Goal: Transaction & Acquisition: Book appointment/travel/reservation

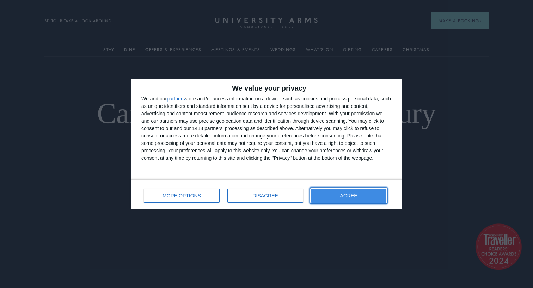
click at [355, 193] on span "AGREE" at bounding box center [348, 195] width 17 height 5
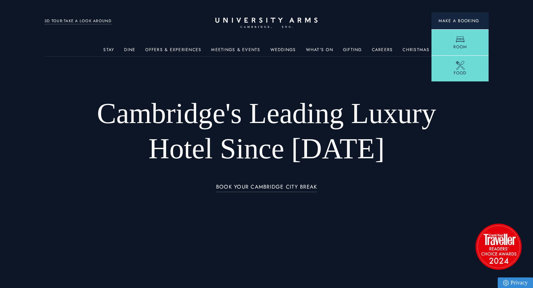
click at [455, 22] on span "Make a Booking" at bounding box center [460, 21] width 43 height 6
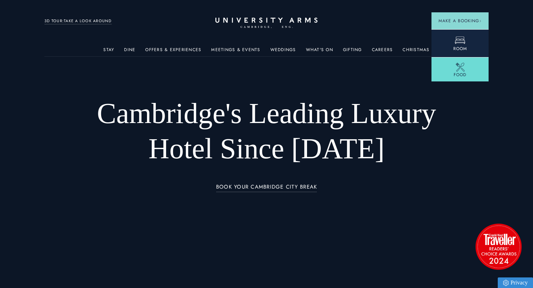
click at [454, 48] on span "Room" at bounding box center [460, 48] width 14 height 6
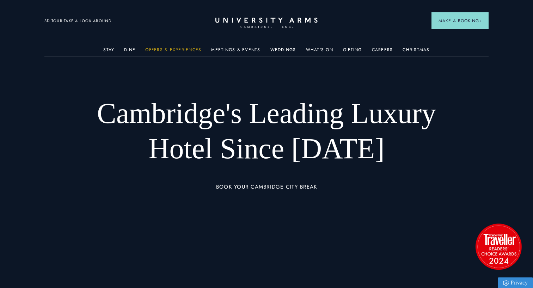
click at [178, 48] on link "Offers & Experiences" at bounding box center [173, 51] width 56 height 9
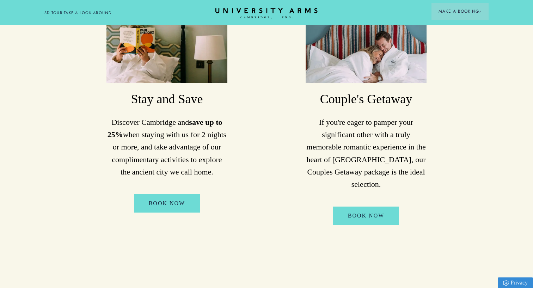
scroll to position [435, 0]
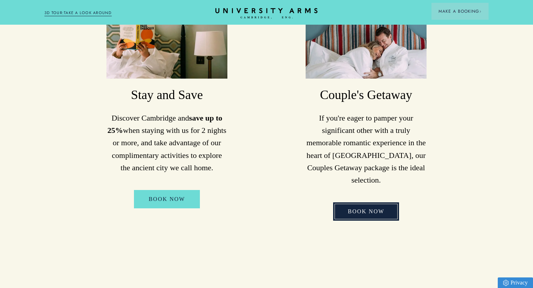
click at [362, 203] on link "Book Now" at bounding box center [366, 211] width 66 height 18
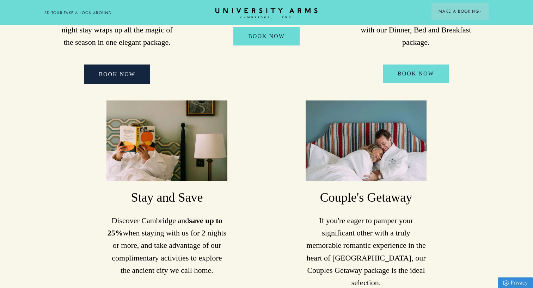
scroll to position [0, 0]
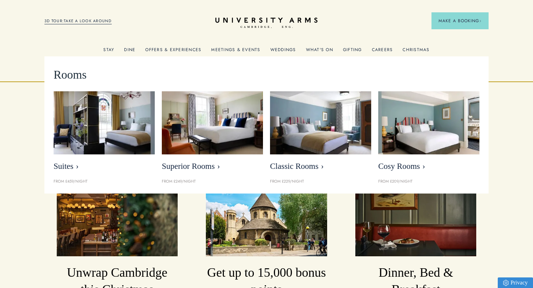
click at [113, 49] on link "Stay" at bounding box center [108, 51] width 11 height 9
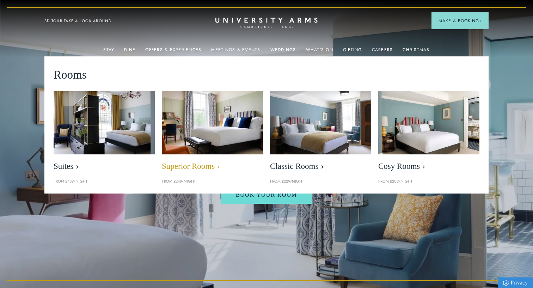
click at [215, 160] on link "Superior Rooms" at bounding box center [212, 133] width 101 height 84
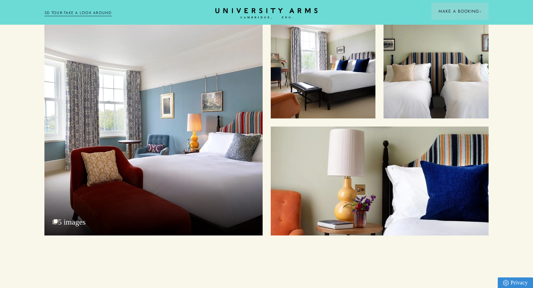
scroll to position [923, 0]
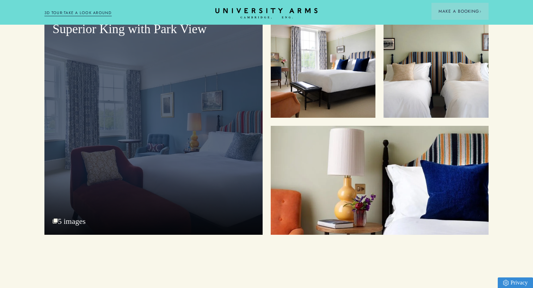
click at [113, 212] on div "Superior King with Park View 5 images" at bounding box center [153, 124] width 218 height 222
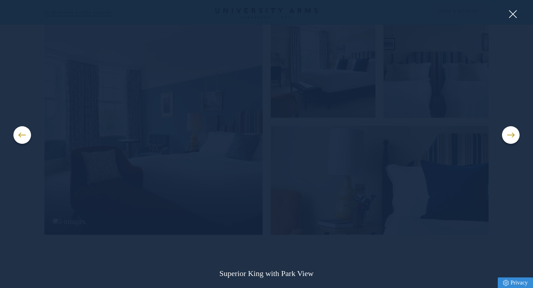
scroll to position [923, 0]
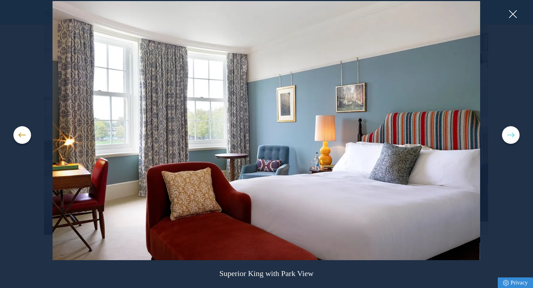
click at [509, 127] on button at bounding box center [511, 135] width 18 height 18
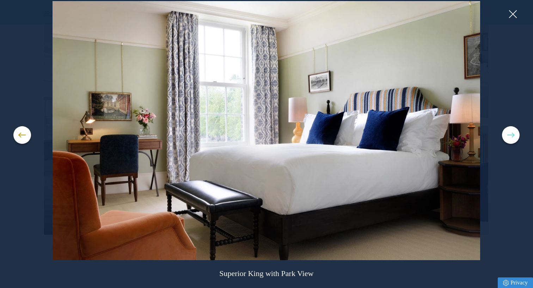
click at [510, 133] on button at bounding box center [511, 135] width 18 height 18
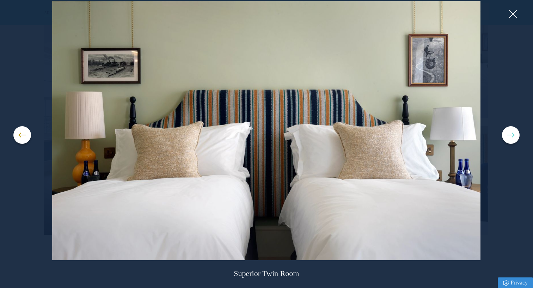
click at [510, 133] on button at bounding box center [511, 135] width 18 height 18
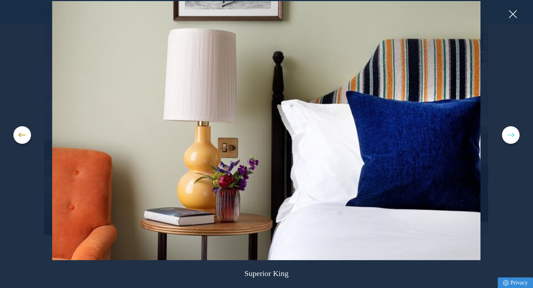
click at [510, 133] on button at bounding box center [511, 135] width 18 height 18
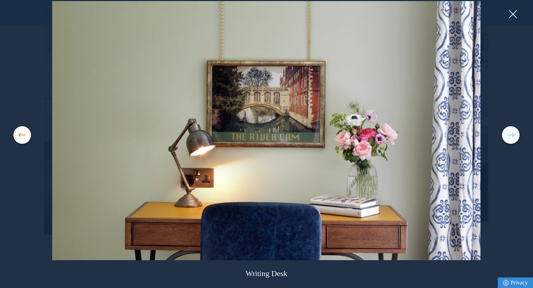
click at [510, 133] on button at bounding box center [511, 135] width 18 height 18
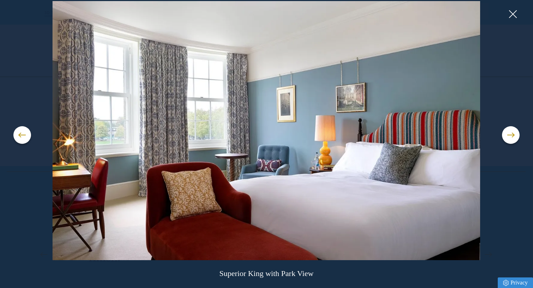
scroll to position [1205, 0]
